Goal: Task Accomplishment & Management: Complete application form

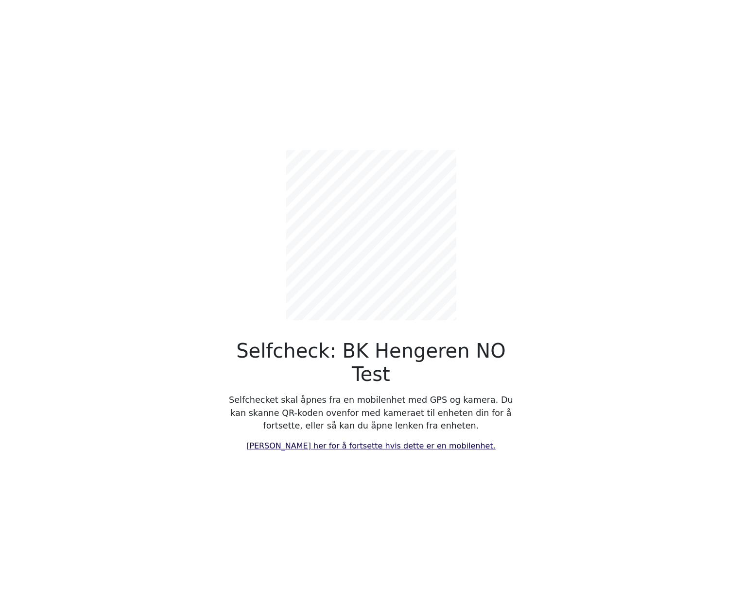
click at [401, 441] on link "[PERSON_NAME] her for å fortsette hvis dette er en mobilenhet." at bounding box center [370, 445] width 249 height 9
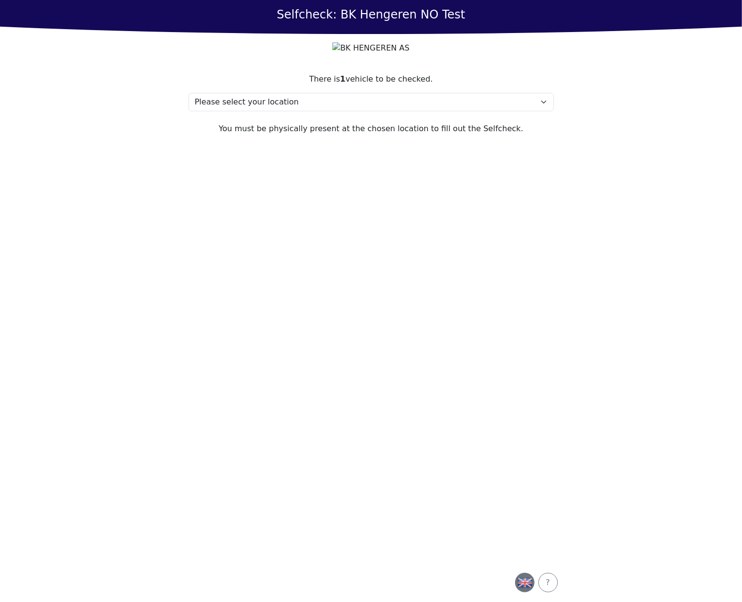
click at [521, 584] on img "button" at bounding box center [525, 583] width 15 height 15
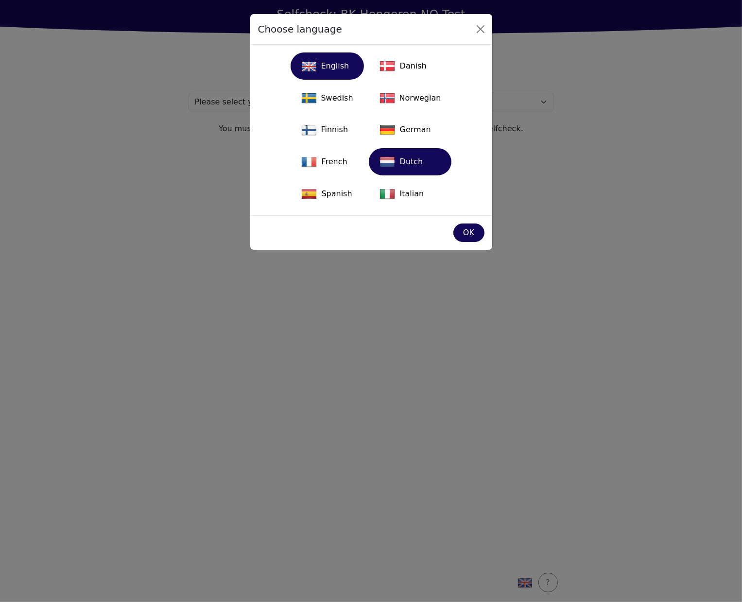
click at [398, 161] on div "Dutch" at bounding box center [410, 161] width 71 height 21
click at [401, 211] on div "English Danish Swedish Norwegian Finnish German French Dutch Spanish Italian" at bounding box center [371, 130] width 242 height 171
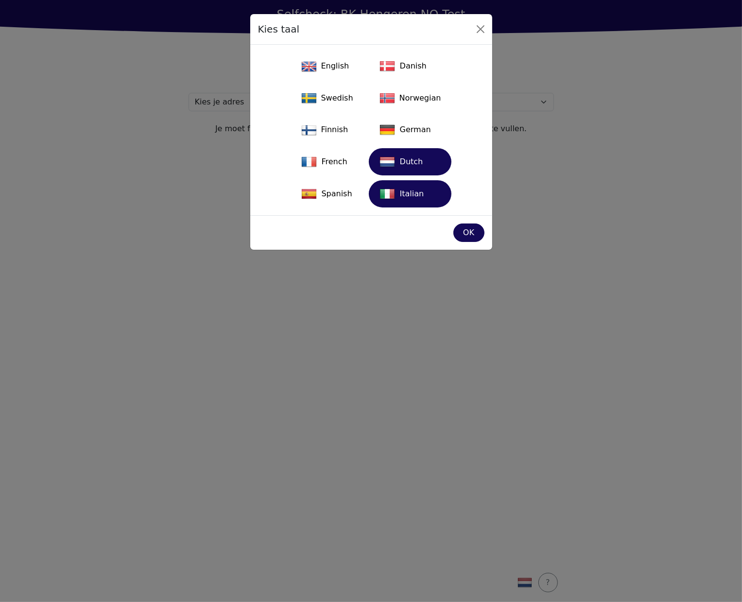
click at [407, 193] on div "Italian" at bounding box center [410, 193] width 71 height 21
click at [462, 231] on div "OK" at bounding box center [469, 233] width 18 height 12
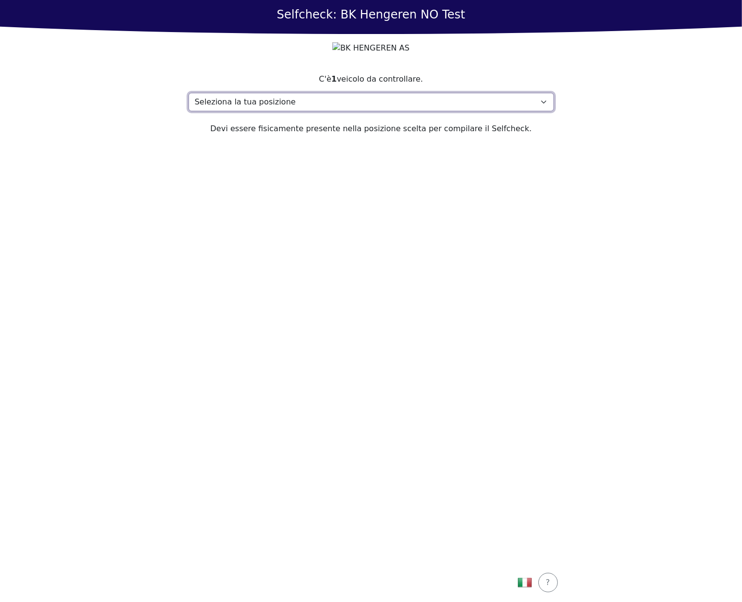
click at [305, 111] on select "Seleziona la tua posizione Address, 1000 Town La mia posizione non è elencata" at bounding box center [372, 102] width 366 height 18
select select "4788"
click at [189, 111] on select "Seleziona la tua posizione Address, 1000 Town La mia posizione non è elencata" at bounding box center [372, 102] width 366 height 18
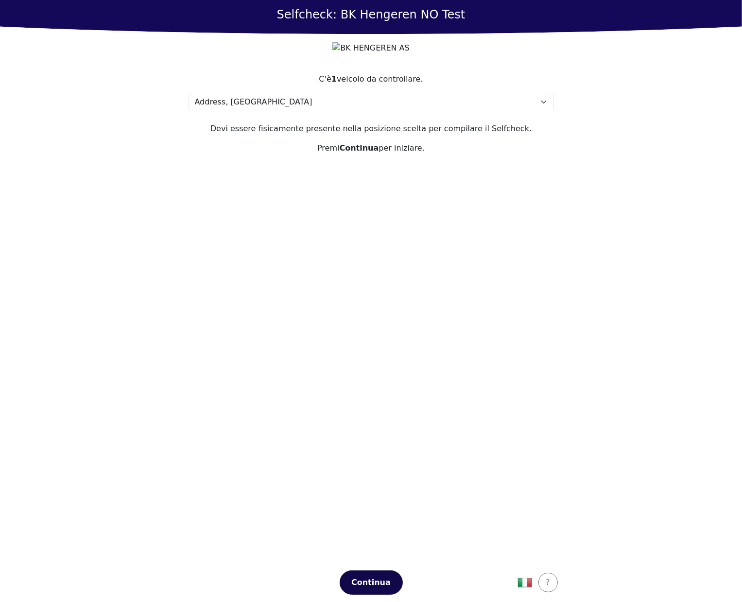
click at [379, 583] on div "Continua" at bounding box center [371, 583] width 43 height 12
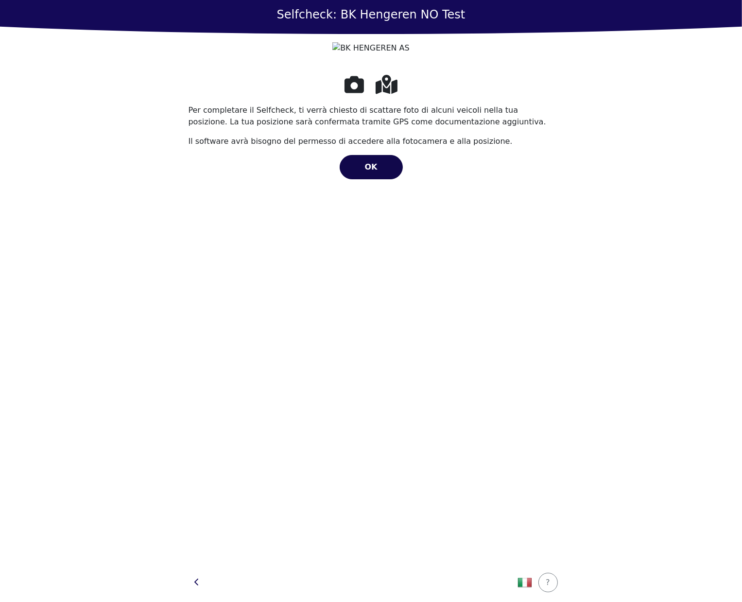
click at [372, 172] on span "OK" at bounding box center [371, 166] width 13 height 9
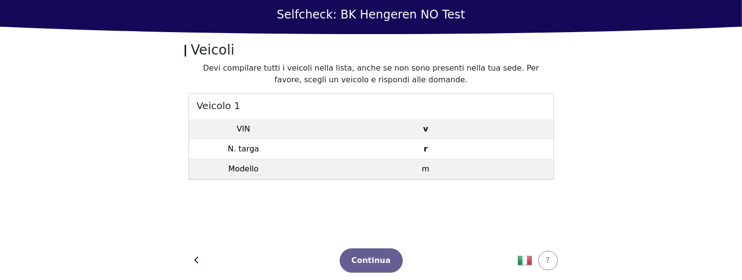
click at [369, 118] on div "Veicolo 1 VIN v N. targa r Modello m" at bounding box center [372, 136] width 366 height 87
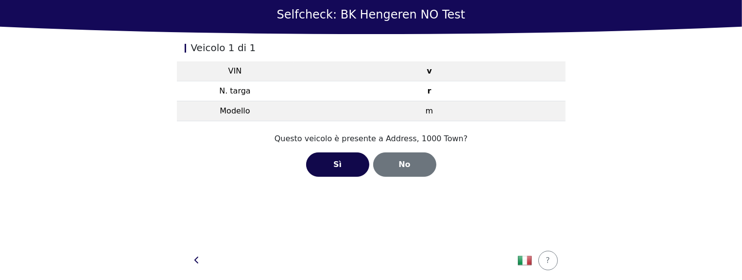
click at [343, 165] on div "Sì" at bounding box center [337, 164] width 43 height 12
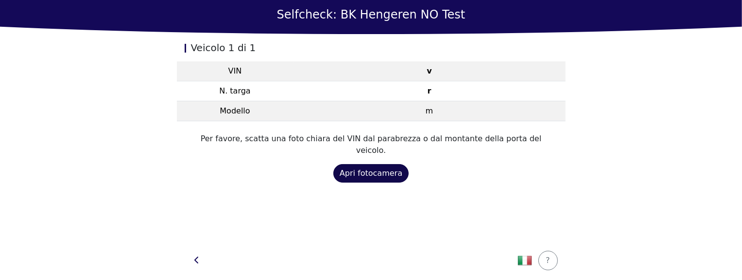
click at [362, 167] on div "Apri fotocamera" at bounding box center [371, 173] width 63 height 12
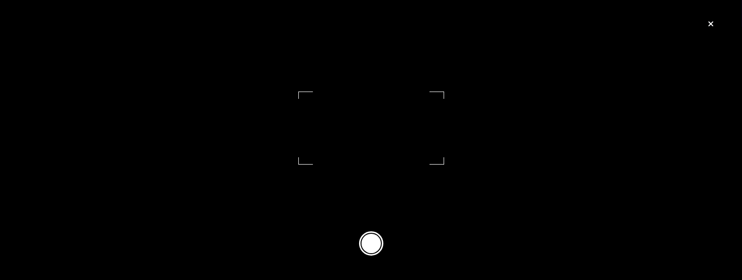
click at [373, 253] on button at bounding box center [371, 243] width 24 height 24
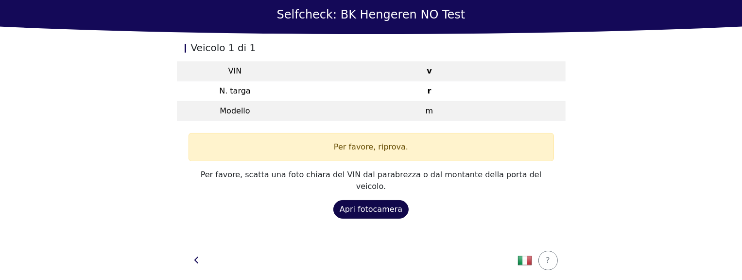
click at [377, 203] on div "Apri fotocamera" at bounding box center [371, 209] width 63 height 12
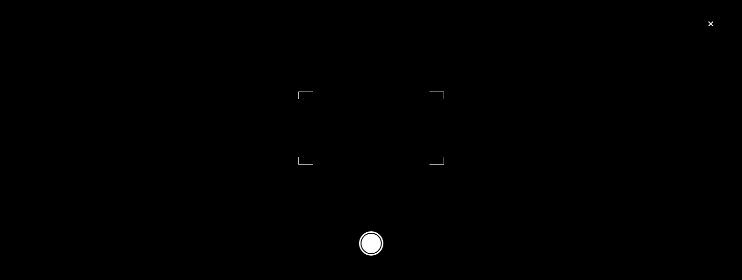
click at [377, 255] on button at bounding box center [371, 243] width 24 height 24
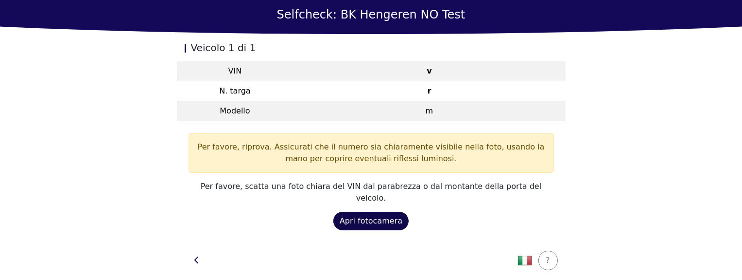
click at [379, 215] on button "Apri fotocamera" at bounding box center [371, 220] width 75 height 18
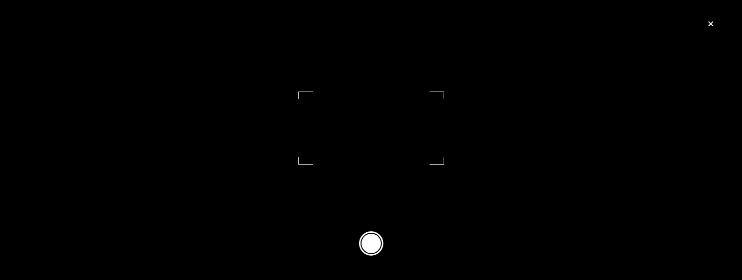
click at [375, 246] on button at bounding box center [371, 243] width 24 height 24
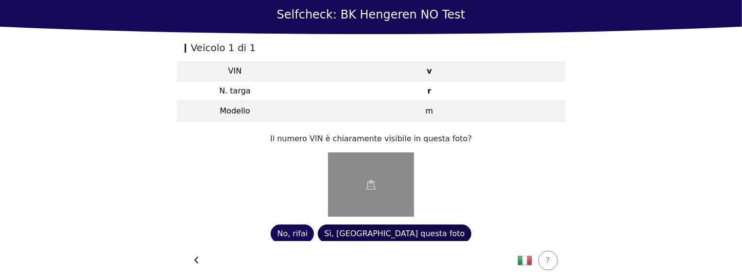
click at [384, 233] on div "Sì, [GEOGRAPHIC_DATA] questa foto" at bounding box center [394, 234] width 140 height 12
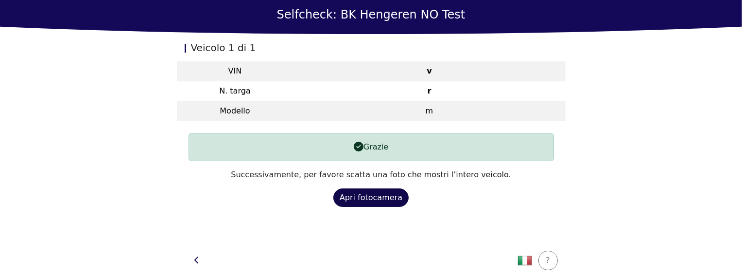
click at [373, 195] on div "Apri fotocamera" at bounding box center [371, 198] width 63 height 12
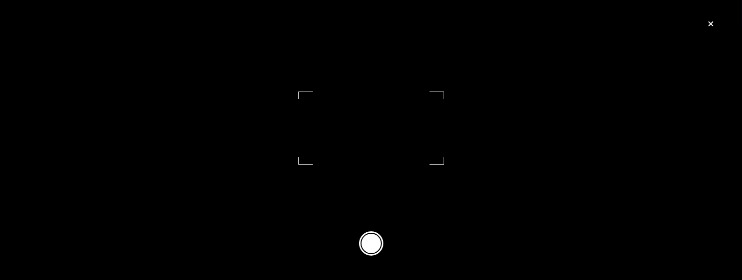
click at [375, 250] on button at bounding box center [371, 243] width 24 height 24
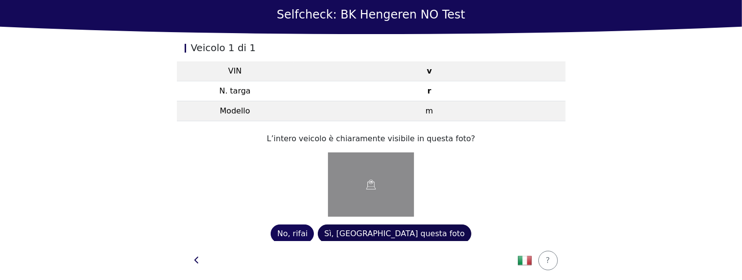
click at [378, 233] on div "Sì, [GEOGRAPHIC_DATA] questa foto" at bounding box center [394, 234] width 140 height 12
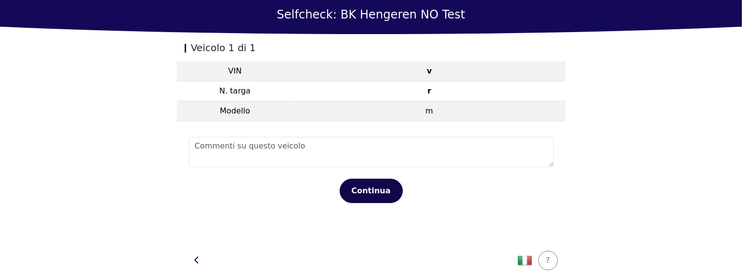
click at [367, 194] on div "Continua" at bounding box center [371, 191] width 43 height 12
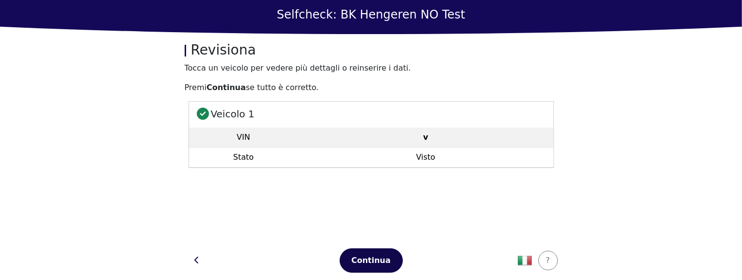
click at [374, 255] on div "Continua" at bounding box center [371, 260] width 43 height 12
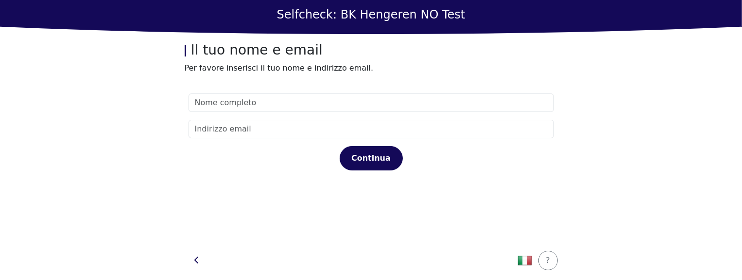
click at [342, 92] on section "Continua" at bounding box center [371, 161] width 389 height 159
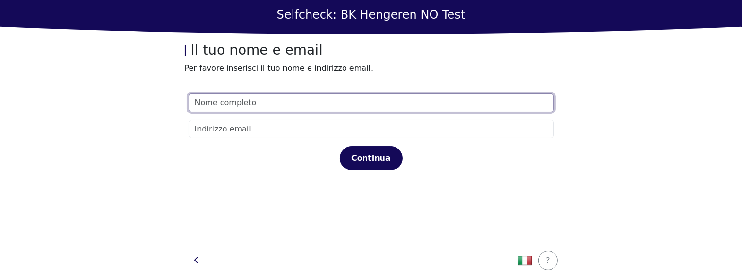
click at [336, 109] on input "text" at bounding box center [372, 102] width 366 height 18
type input "er"
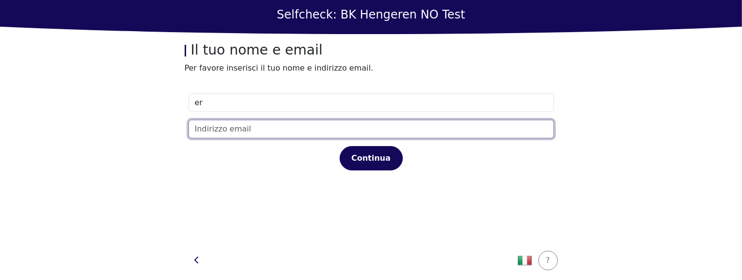
click at [266, 131] on input "email" at bounding box center [372, 129] width 366 height 18
type input "[EMAIL_ADDRESS][DOMAIN_NAME]"
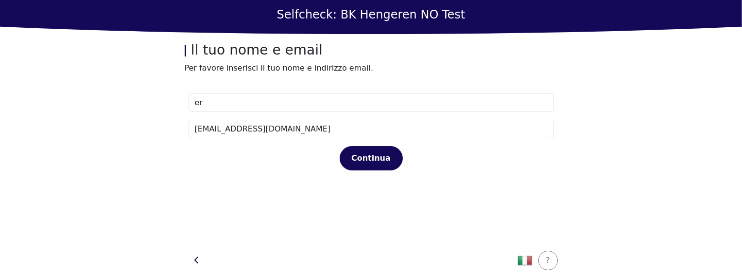
click at [324, 199] on section "er [EMAIL_ADDRESS][DOMAIN_NAME] Continua" at bounding box center [371, 161] width 389 height 159
click at [373, 153] on div "Continua" at bounding box center [371, 158] width 43 height 12
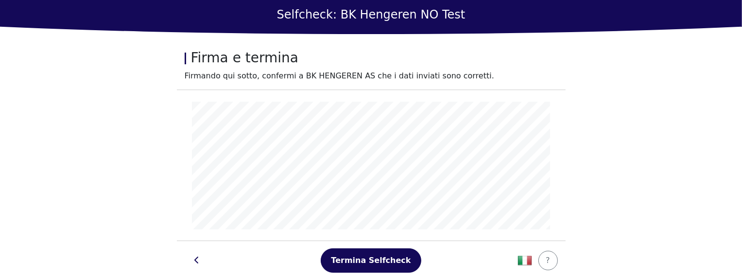
scroll to position [2, 0]
click at [379, 255] on div "Termina Selfcheck" at bounding box center [371, 260] width 80 height 12
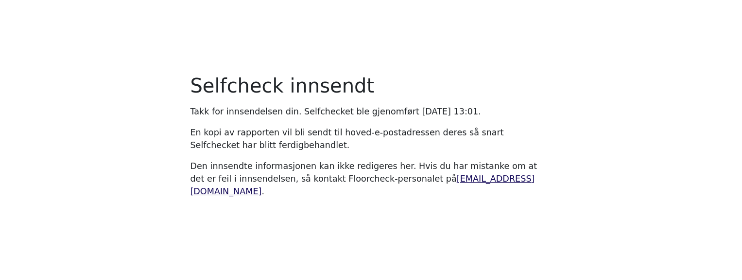
click at [586, 105] on main "Selfcheck innsendt Takk for innsendelsen din. Selfchecket ble gjenomført Tuesda…" at bounding box center [371, 140] width 742 height 280
drag, startPoint x: 588, startPoint y: 73, endPoint x: 585, endPoint y: 79, distance: 6.3
click at [585, 79] on main "Selfcheck innsendt Takk for innsendelsen din. Selfchecket ble gjenomført Tuesda…" at bounding box center [371, 140] width 742 height 280
